Goal: Transaction & Acquisition: Purchase product/service

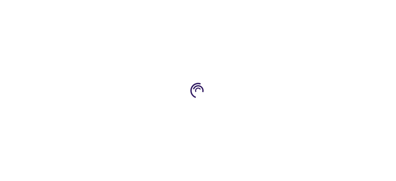
type input "0"
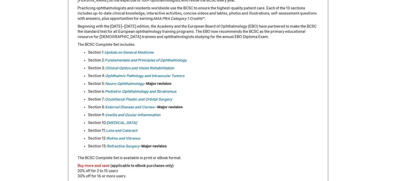
scroll to position [260, 0]
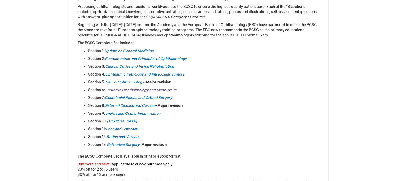
click at [132, 89] on link "Pediatric Ophthalmology and Strabismus" at bounding box center [140, 90] width 71 height 4
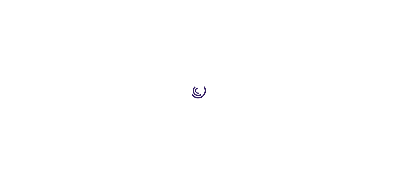
type input "0"
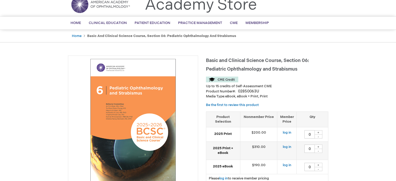
scroll to position [19, 0]
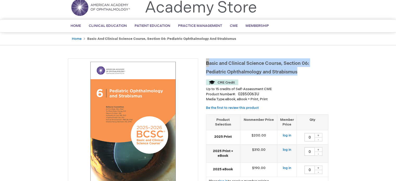
drag, startPoint x: 301, startPoint y: 72, endPoint x: 206, endPoint y: 61, distance: 95.0
click at [206, 61] on h1 "Basic and Clinical Science Course, Section 06: Pediatric Ophthalmology and Stra…" at bounding box center [267, 66] width 122 height 17
copy span "Basic and Clinical Science Course, Section 06: Pediatric Ophthalmology and Stra…"
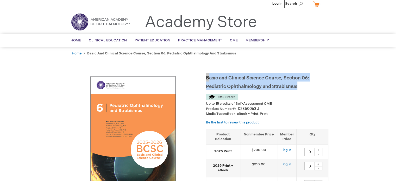
scroll to position [0, 0]
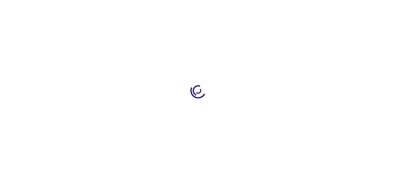
type input "0"
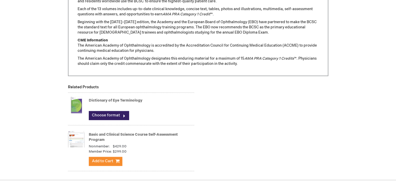
scroll to position [390, 0]
